Goal: Task Accomplishment & Management: Use online tool/utility

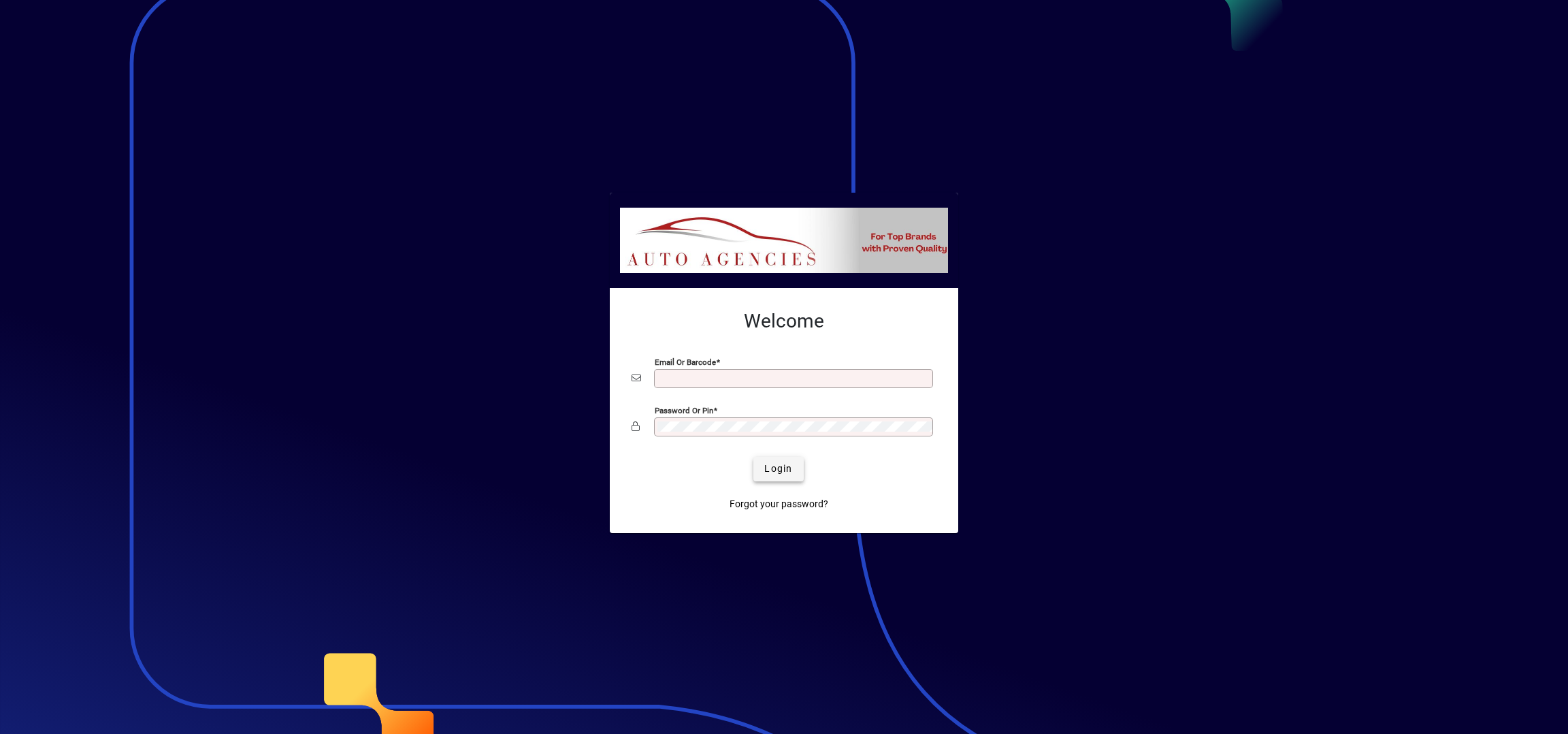
type input "**********"
click at [782, 469] on span "Login" at bounding box center [779, 468] width 28 height 14
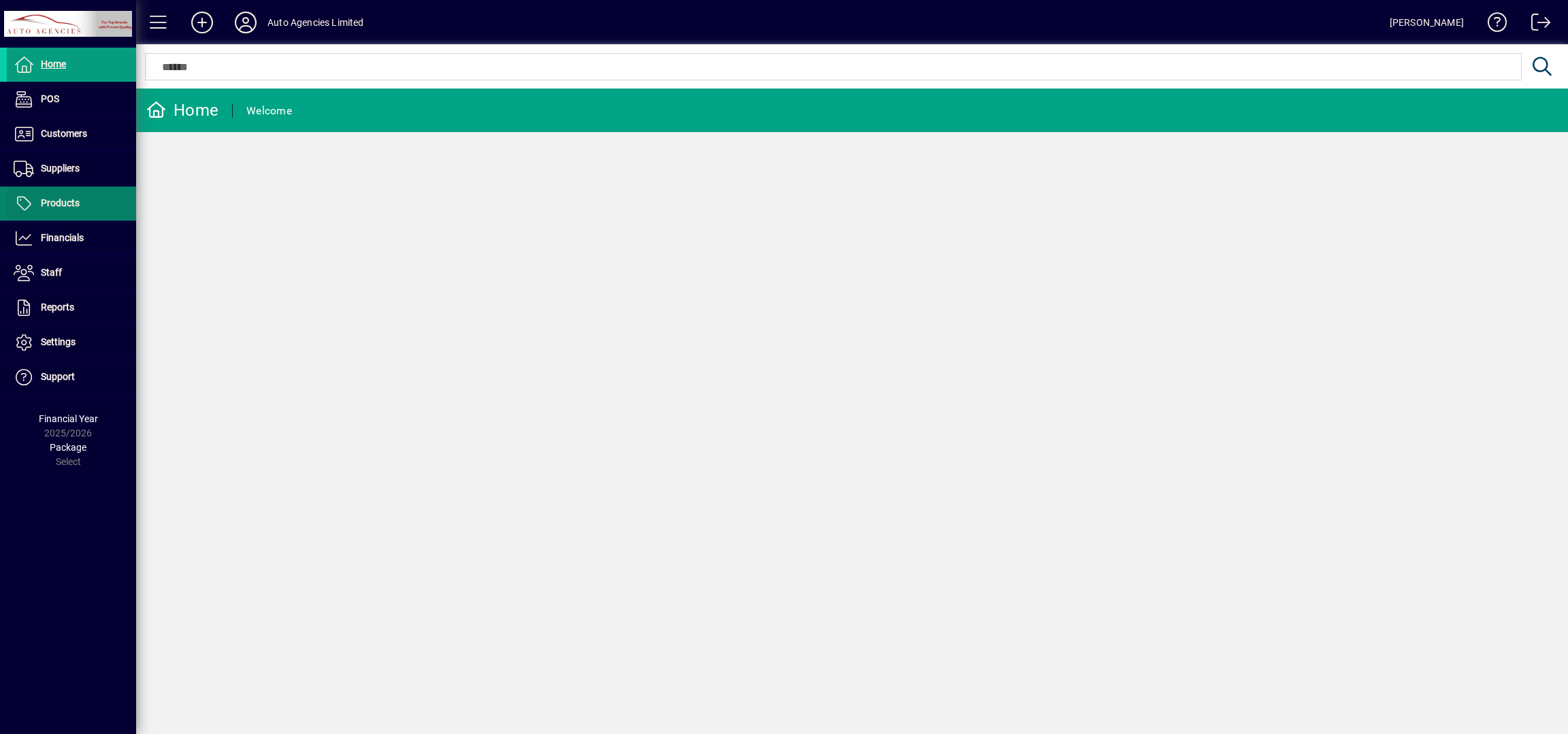
click at [84, 199] on span at bounding box center [71, 203] width 129 height 33
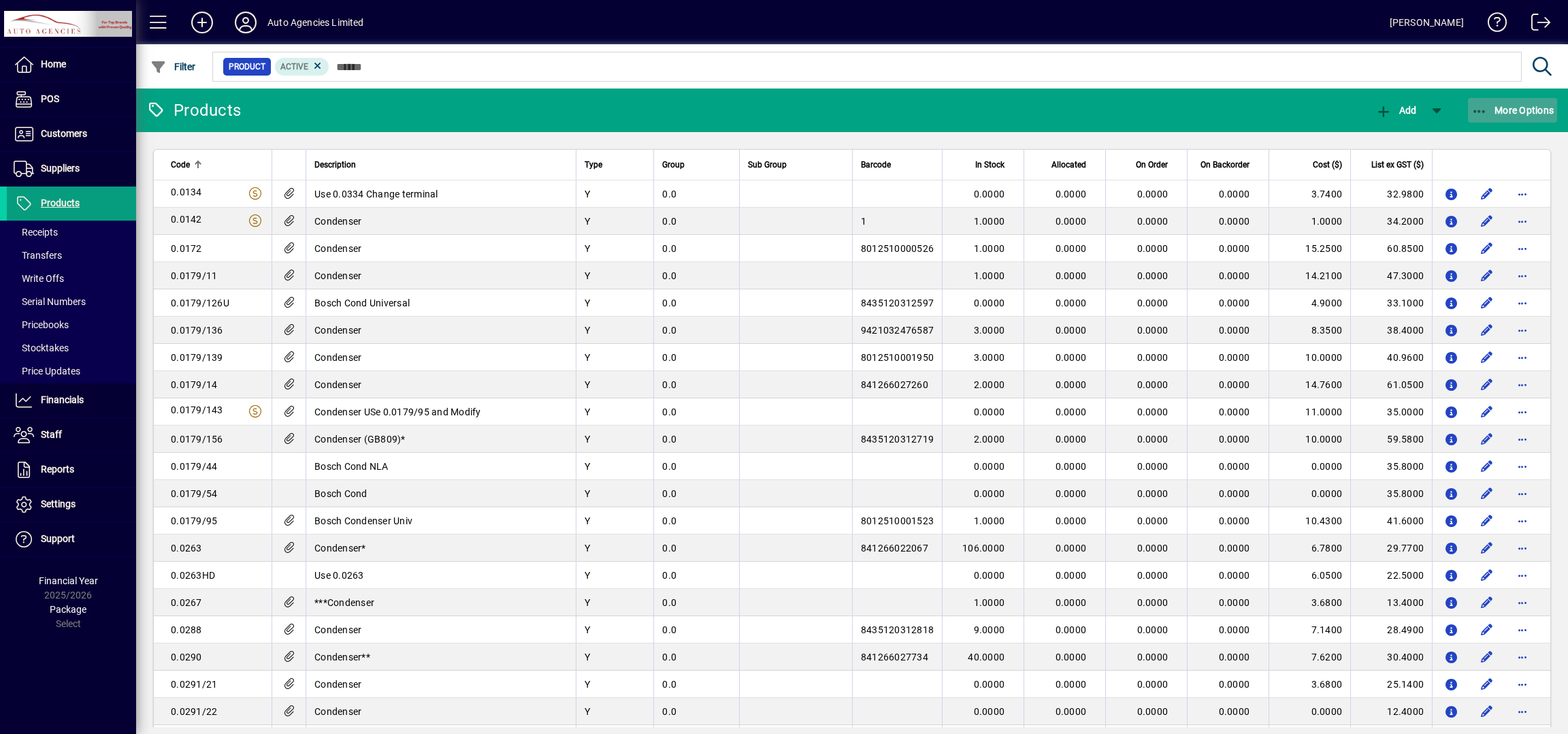
click at [1522, 112] on span "More Options" at bounding box center [1513, 111] width 83 height 11
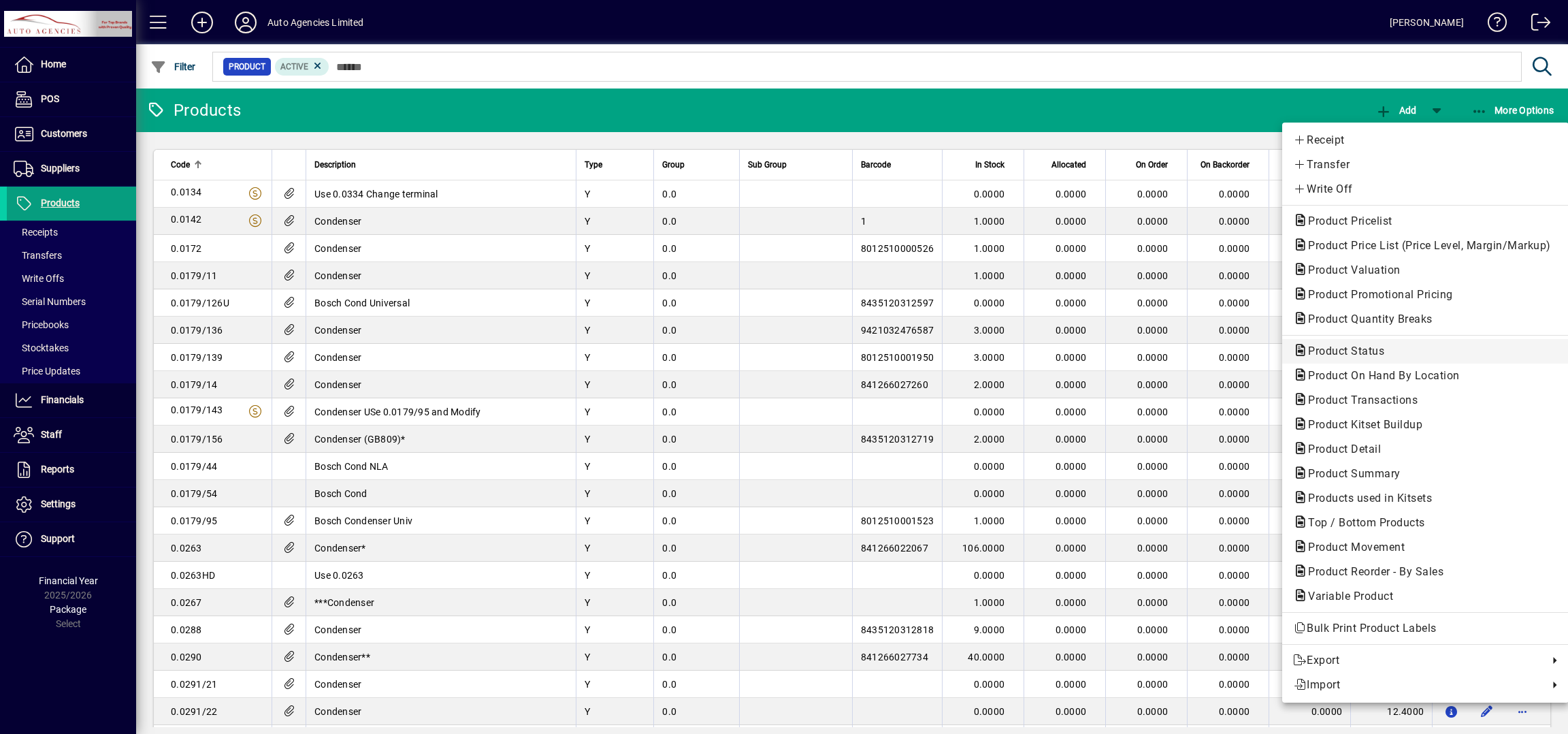
click at [1352, 352] on span "Product Status" at bounding box center [1342, 351] width 98 height 13
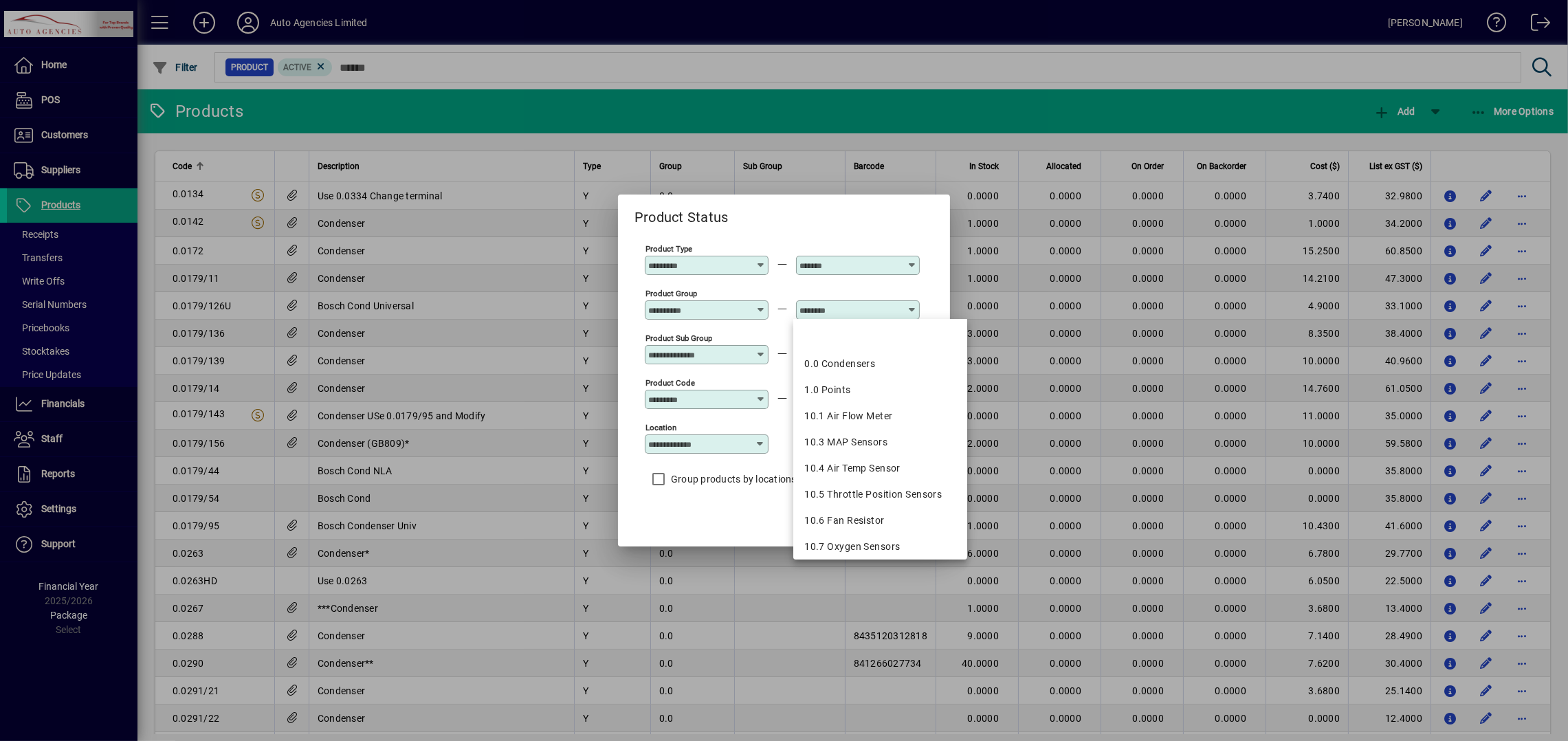
click at [846, 305] on input "text" at bounding box center [850, 310] width 100 height 11
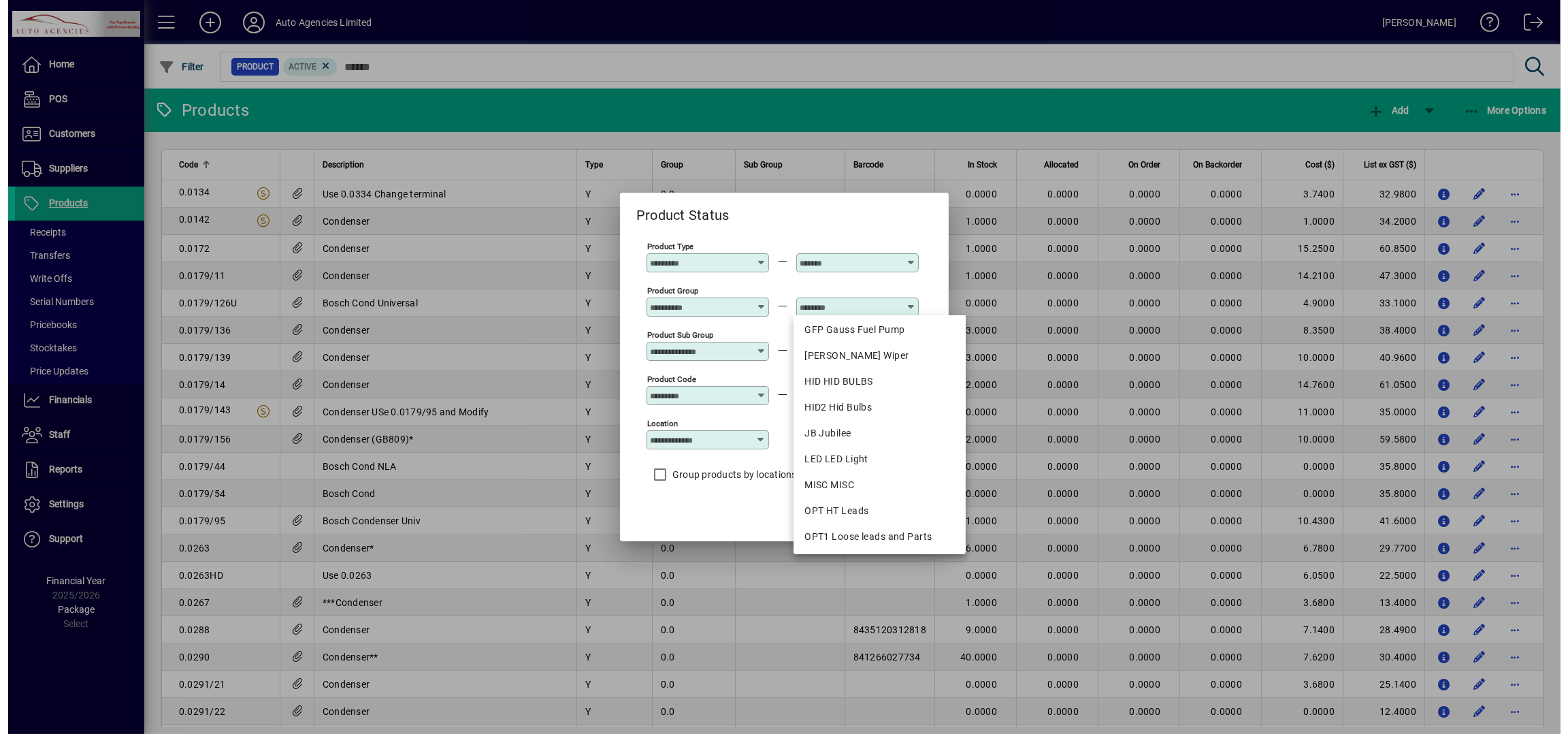
scroll to position [1169, 0]
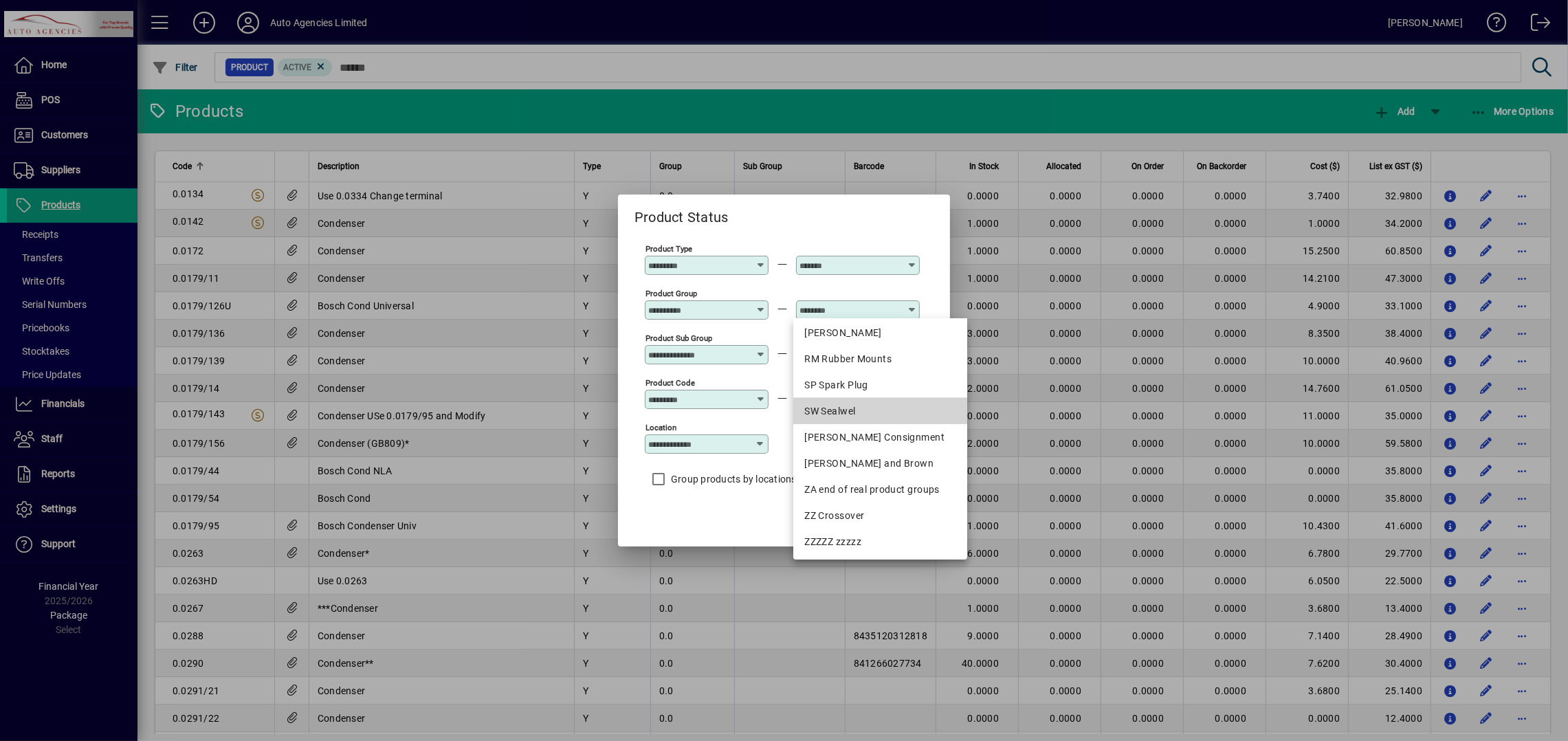
click at [864, 411] on div "SW Sealwel" at bounding box center [881, 411] width 151 height 14
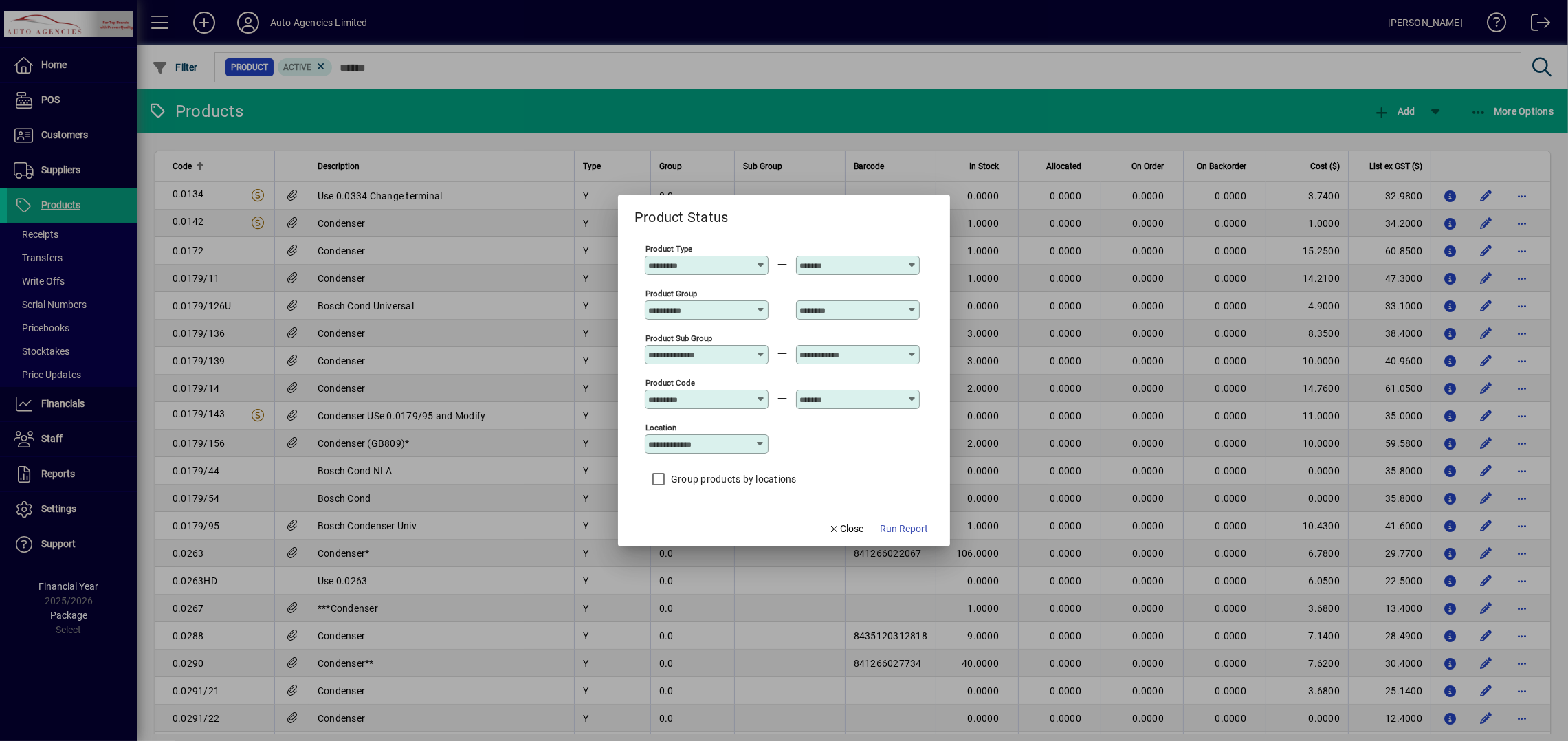
type input "**********"
click at [907, 528] on span "Run Report" at bounding box center [904, 528] width 48 height 14
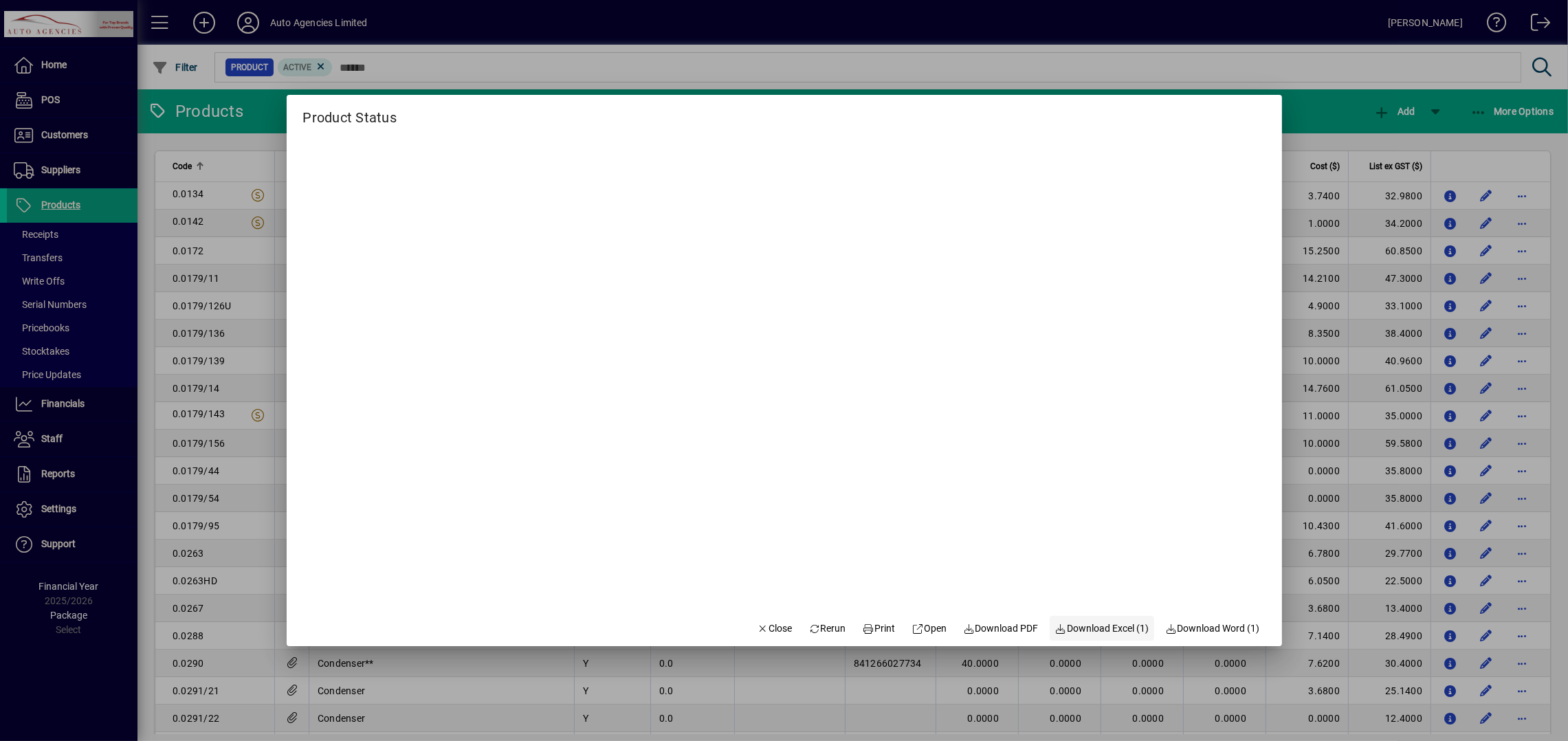
click at [1106, 626] on span "Download Excel (1)" at bounding box center [1102, 627] width 94 height 14
click at [597, 74] on div at bounding box center [784, 370] width 1568 height 741
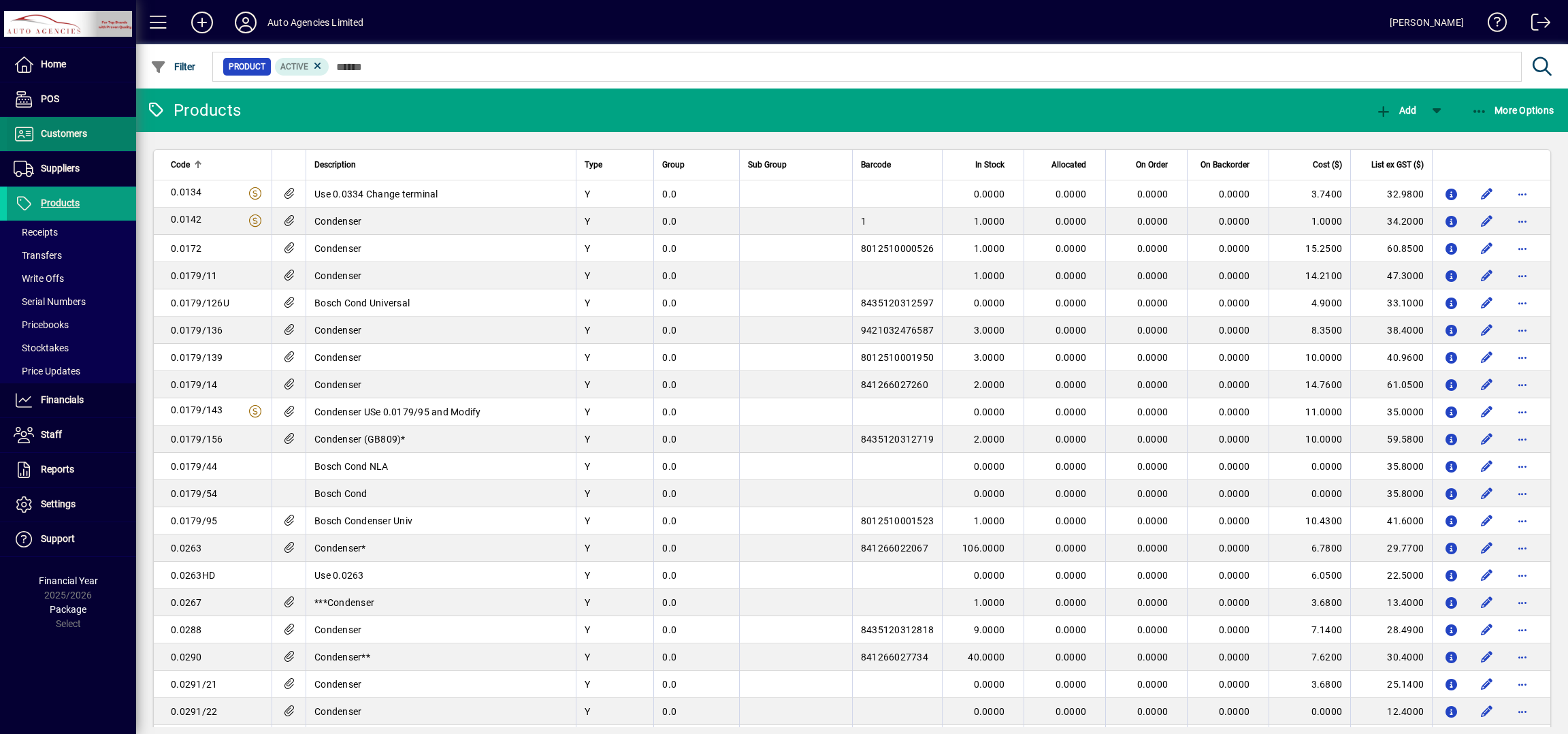
click at [79, 128] on span "Customers" at bounding box center [64, 134] width 46 height 11
